Goal: Transaction & Acquisition: Purchase product/service

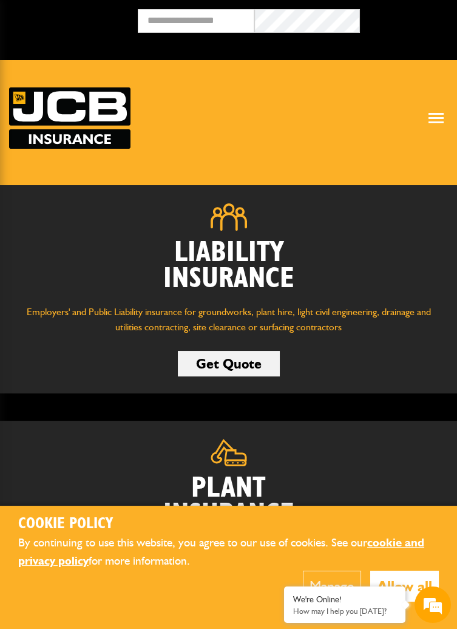
click at [229, 357] on link "Get Quote" at bounding box center [229, 363] width 102 height 25
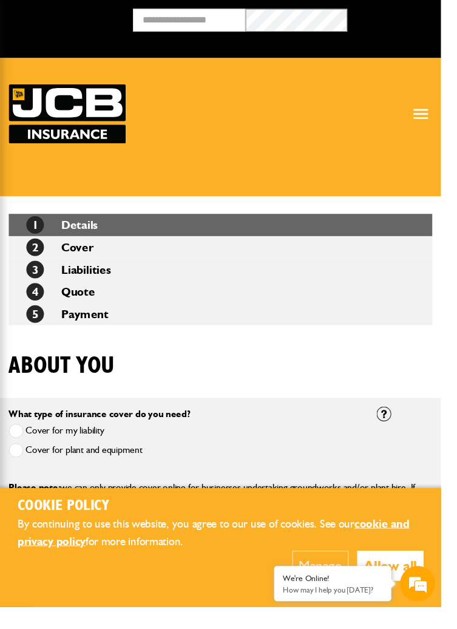
click at [14, 471] on span at bounding box center [16, 466] width 15 height 15
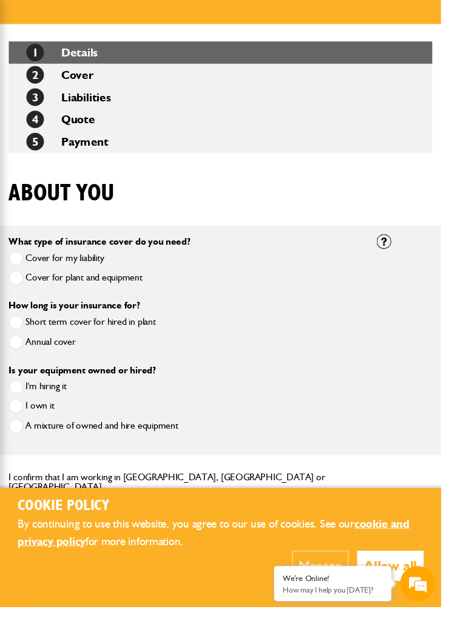
scroll to position [183, 0]
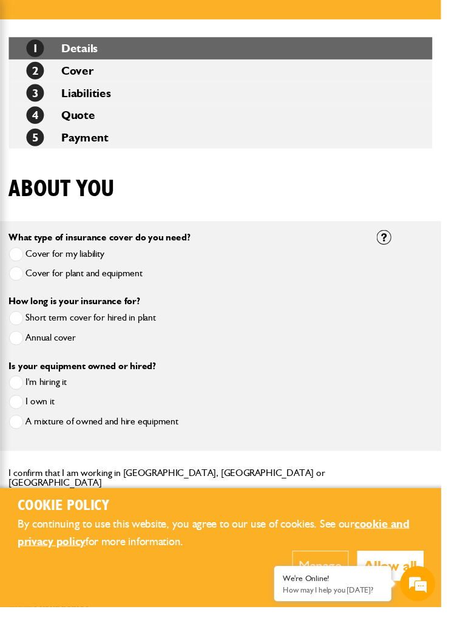
click at [16, 419] on span at bounding box center [16, 415] width 15 height 15
click at [15, 354] on span at bounding box center [16, 349] width 15 height 15
click at [19, 513] on span at bounding box center [16, 516] width 15 height 15
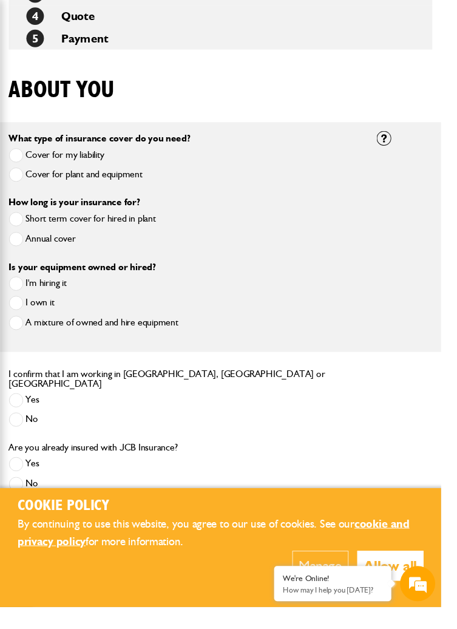
scroll to position [286, 0]
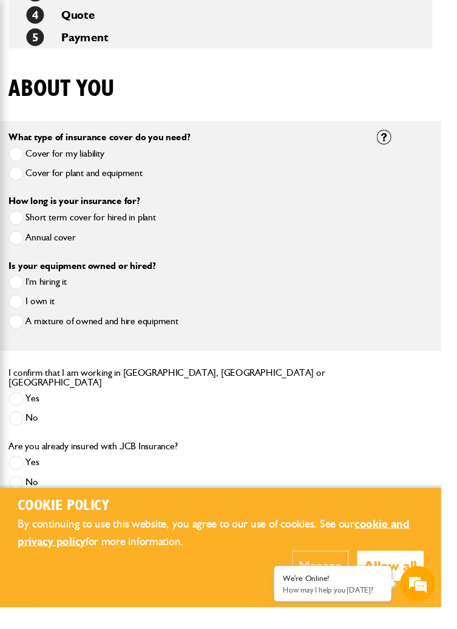
click at [18, 501] on span at bounding box center [16, 500] width 15 height 15
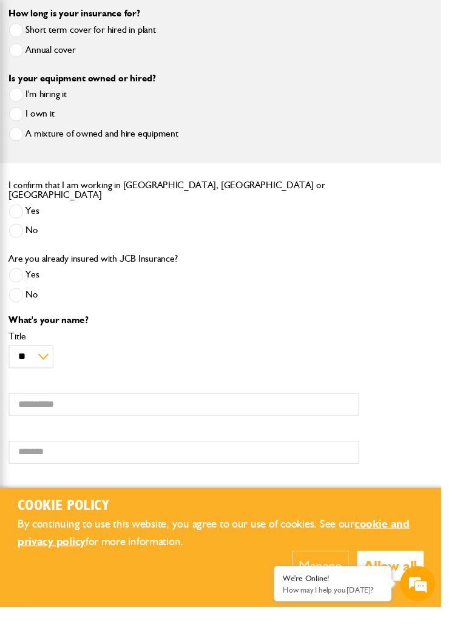
scroll to position [482, 0]
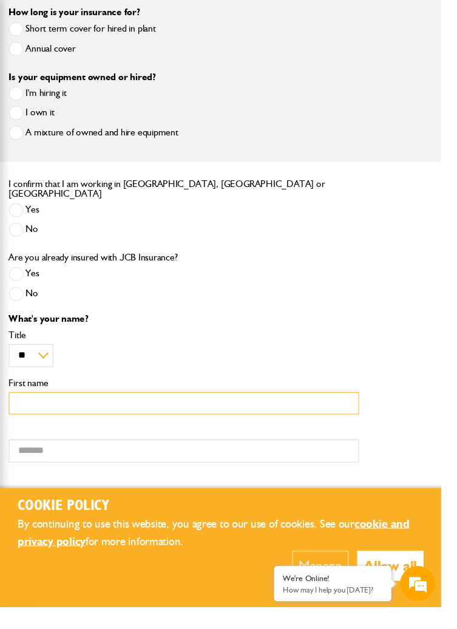
click at [35, 411] on input "First name" at bounding box center [190, 418] width 363 height 24
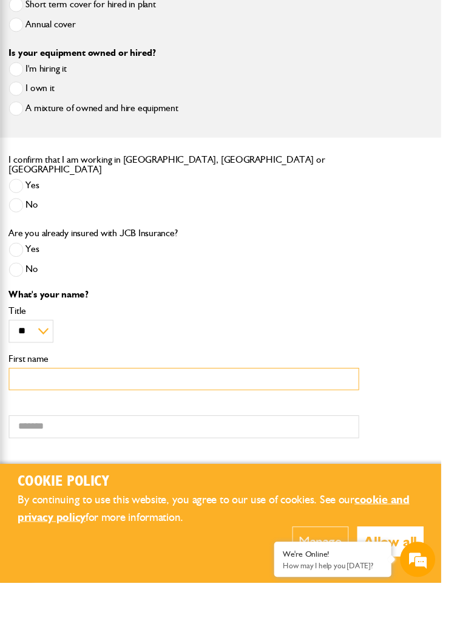
scroll to position [492, 0]
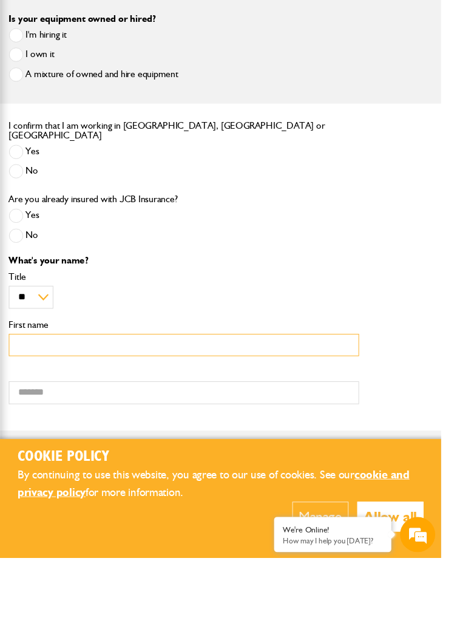
type input "**********"
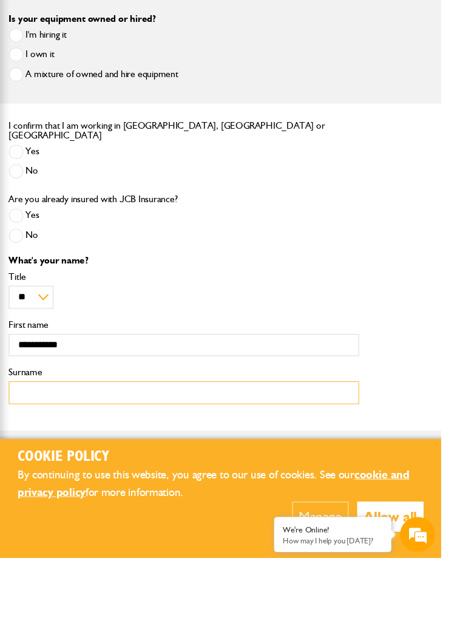
type input "********"
type input "**********"
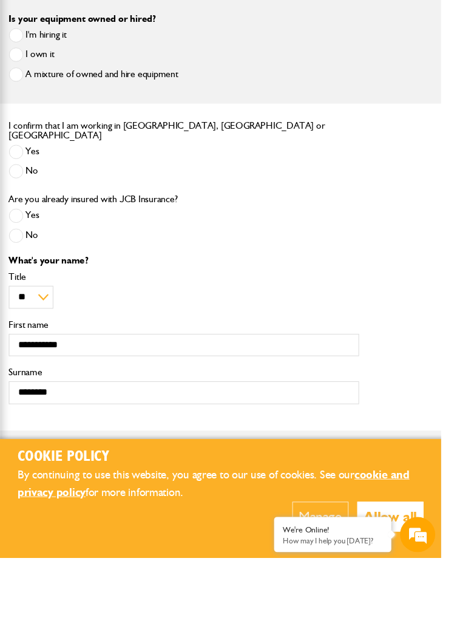
type input "**********"
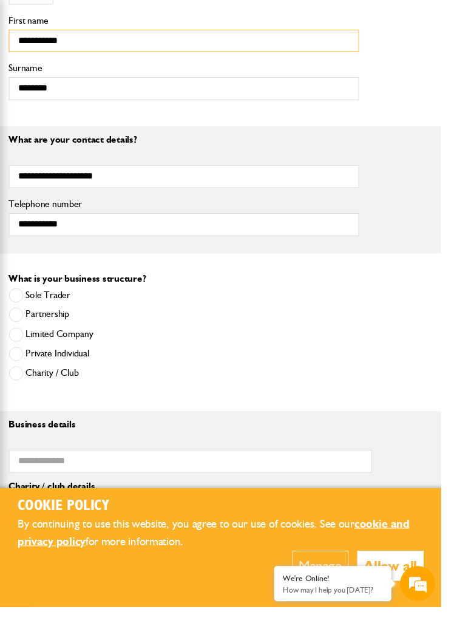
scroll to position [861, 0]
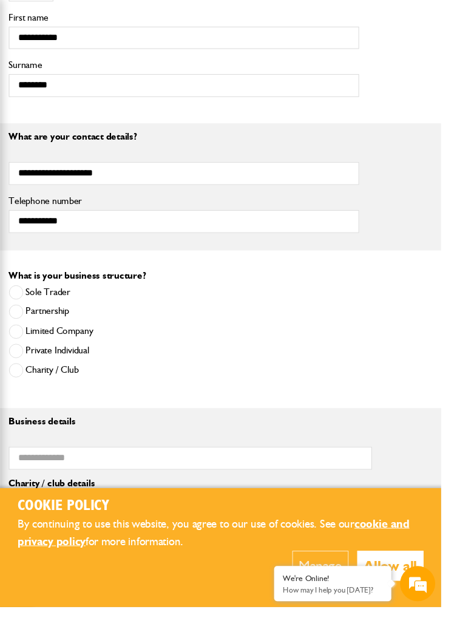
click at [15, 297] on span at bounding box center [16, 302] width 15 height 15
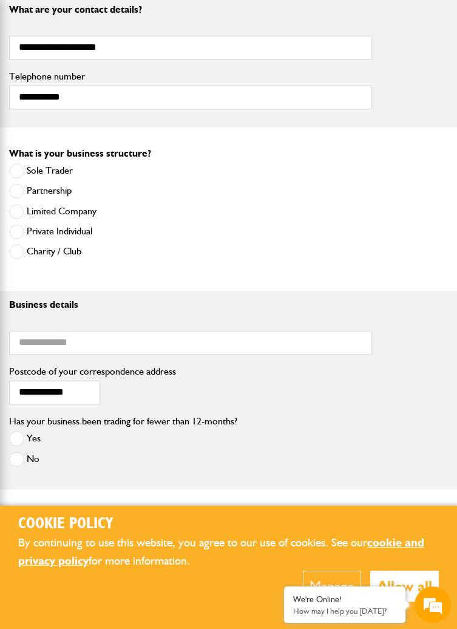
scroll to position [995, 0]
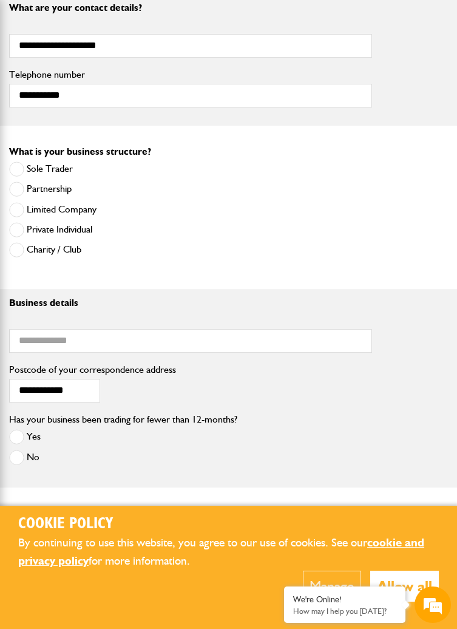
click at [21, 459] on span at bounding box center [16, 457] width 15 height 15
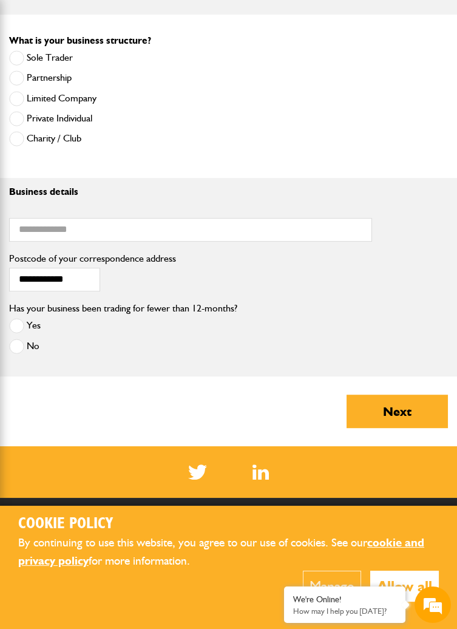
scroll to position [1103, 0]
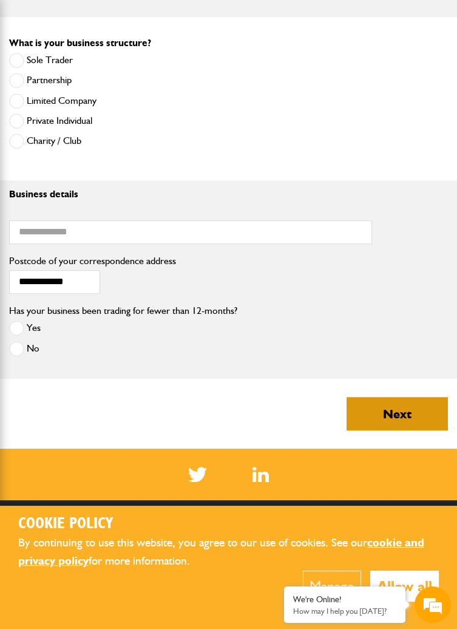
click at [393, 408] on button "Next" at bounding box center [397, 413] width 101 height 33
type input "**********"
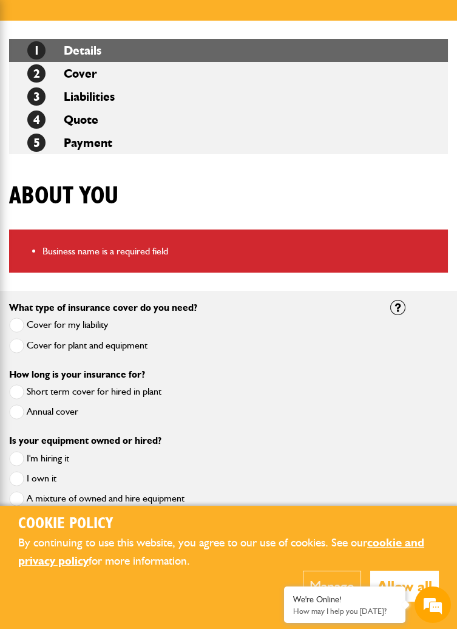
scroll to position [184, 0]
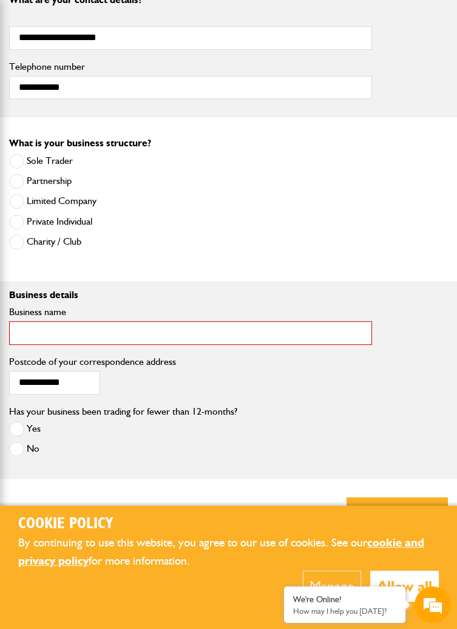
click at [39, 332] on input "Business name" at bounding box center [190, 333] width 363 height 24
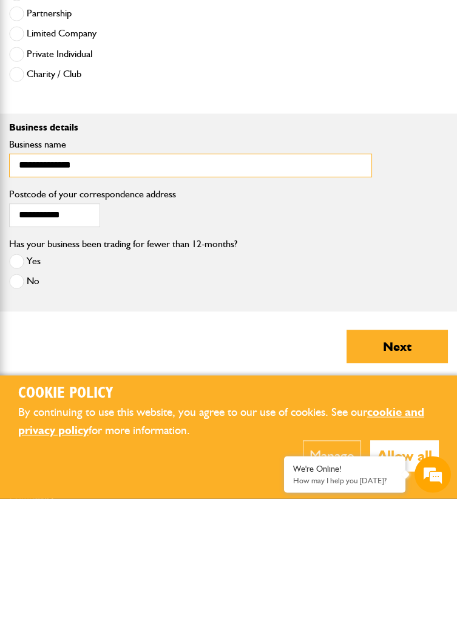
scroll to position [1101, 0]
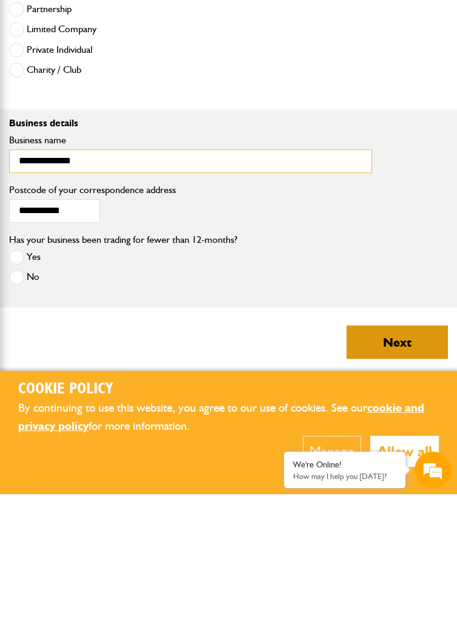
type input "**********"
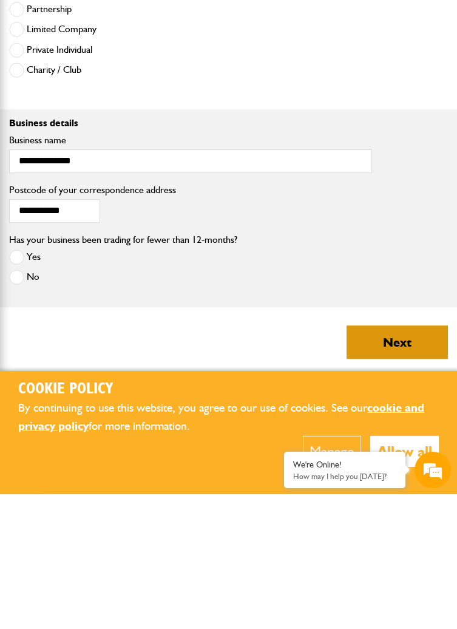
click at [385, 476] on button "Next" at bounding box center [397, 476] width 101 height 33
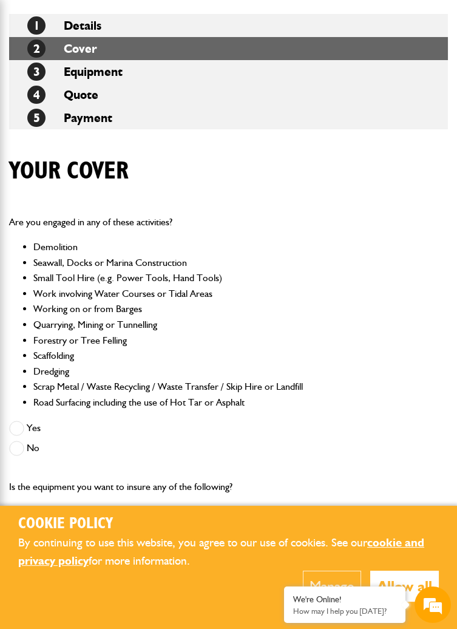
click at [19, 453] on span at bounding box center [16, 448] width 15 height 15
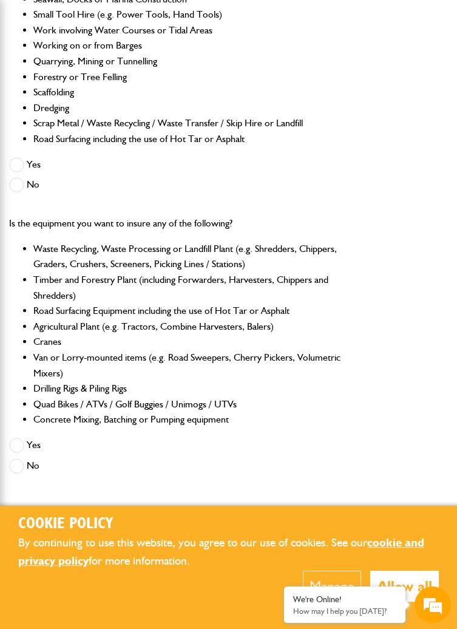
scroll to position [476, 0]
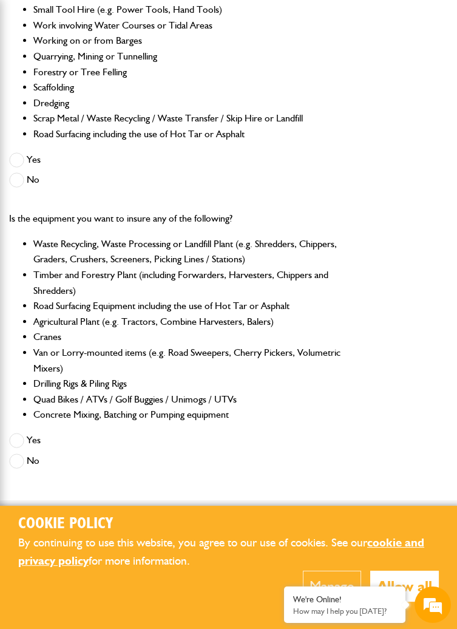
click at [18, 445] on span at bounding box center [16, 440] width 15 height 15
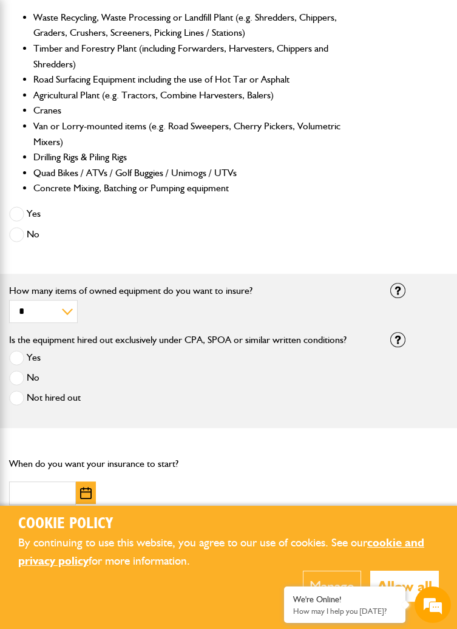
scroll to position [706, 0]
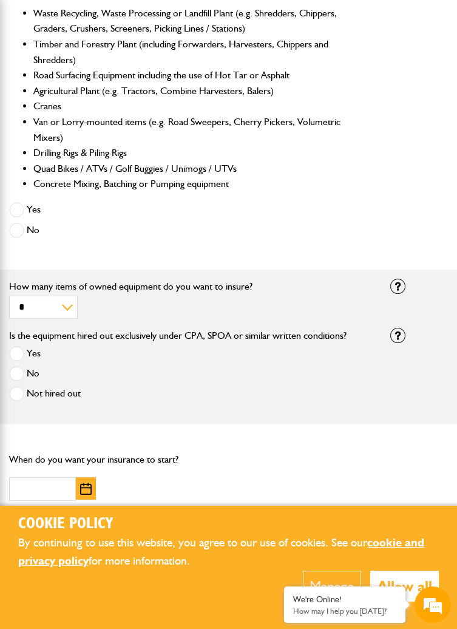
click at [16, 401] on span at bounding box center [16, 393] width 15 height 15
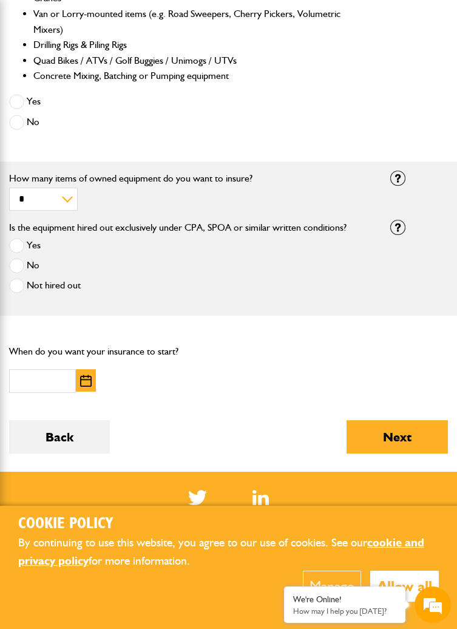
scroll to position [816, 0]
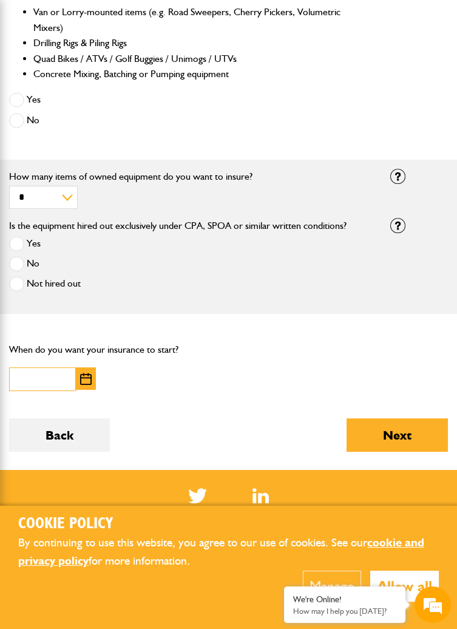
click at [41, 390] on input "text" at bounding box center [42, 379] width 67 height 24
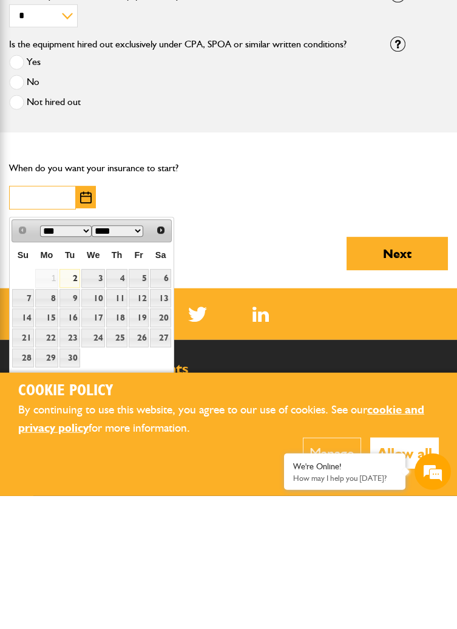
scroll to position [865, 0]
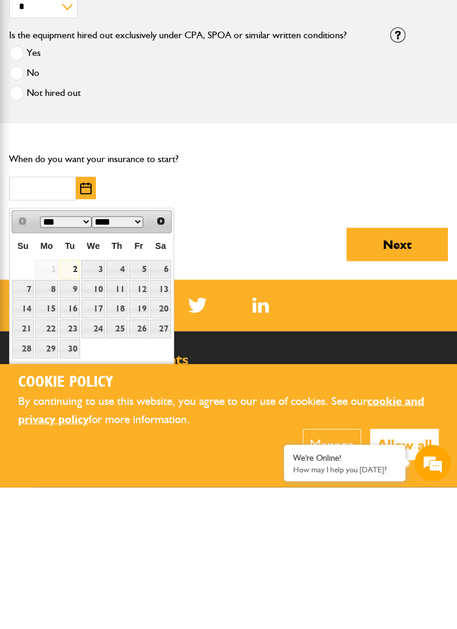
click at [138, 413] on link "5" at bounding box center [139, 411] width 21 height 19
type input "**********"
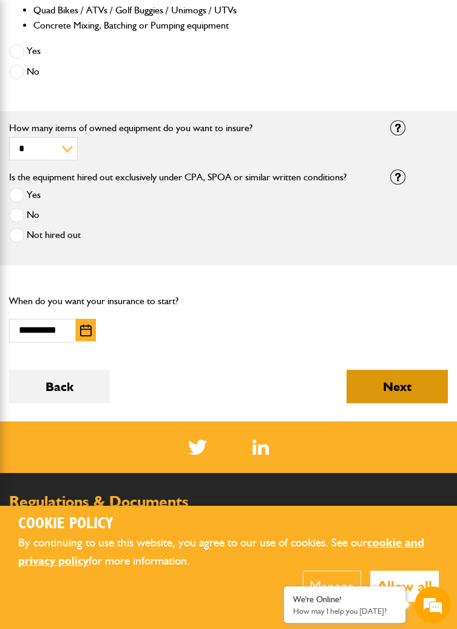
click at [390, 401] on button "Next" at bounding box center [397, 386] width 101 height 33
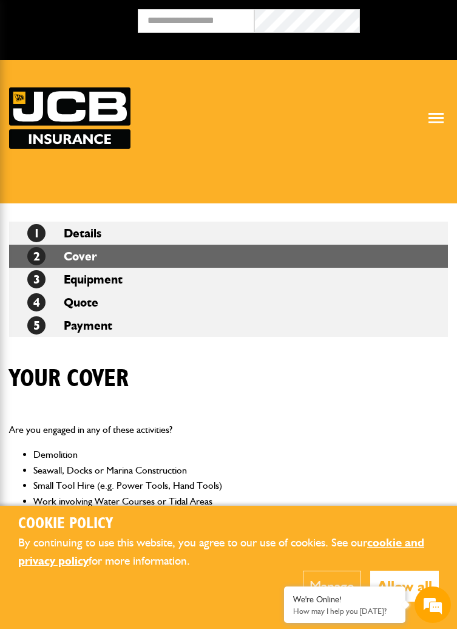
scroll to position [865, 0]
